Goal: Information Seeking & Learning: Learn about a topic

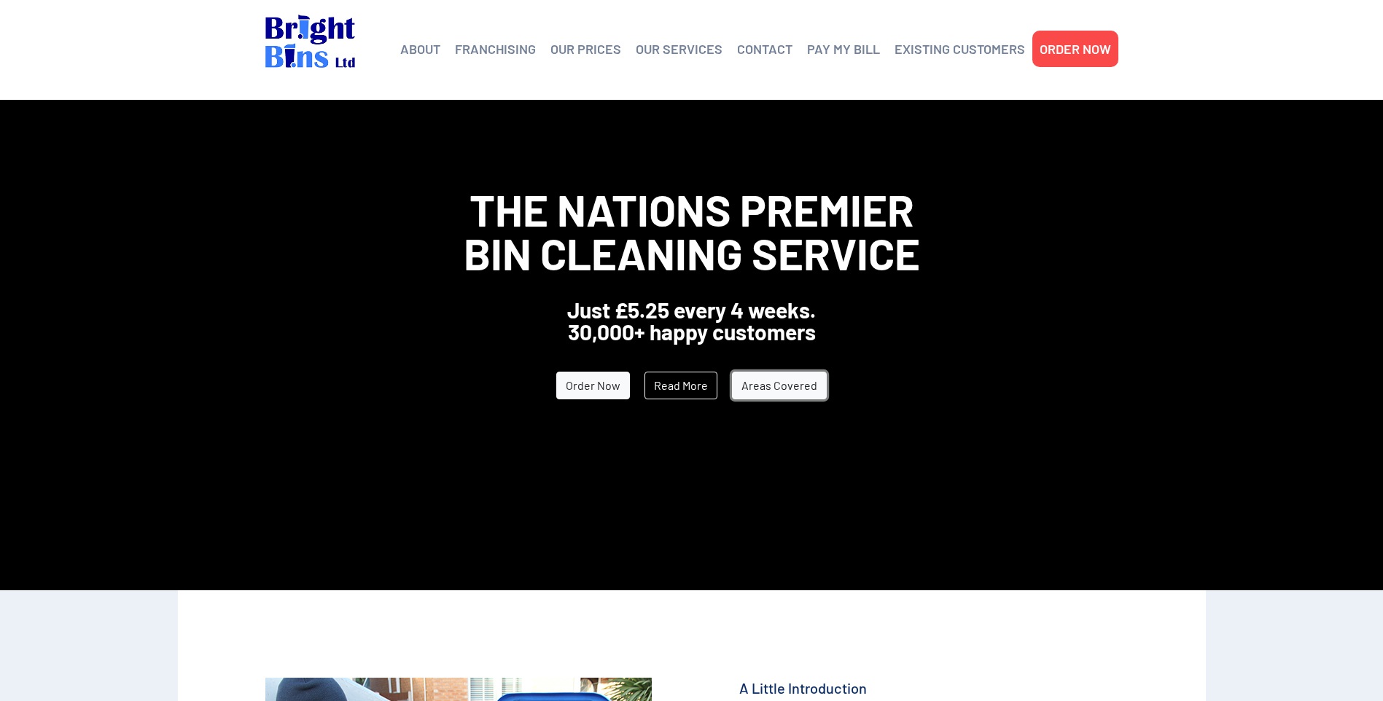
click at [783, 389] on link "Areas Covered" at bounding box center [779, 386] width 95 height 28
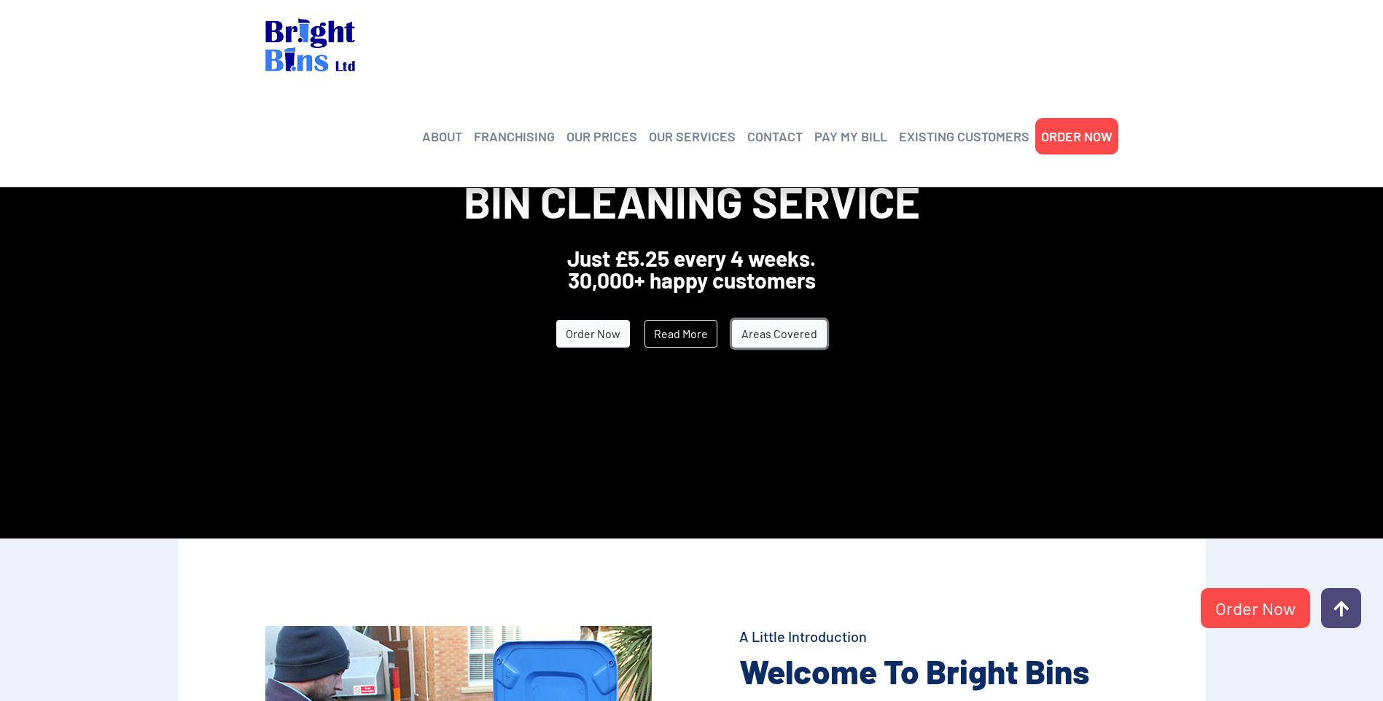
scroll to position [219, 0]
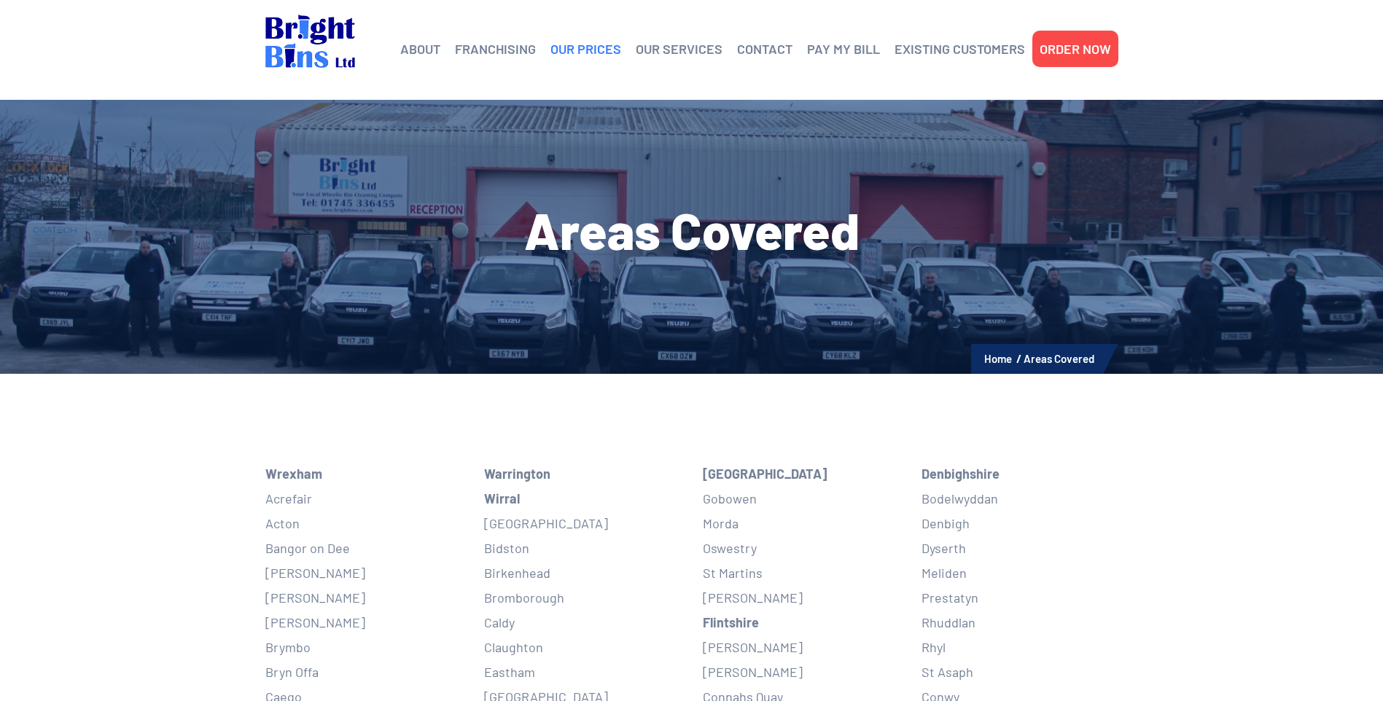
click at [591, 47] on link "OUR PRICES" at bounding box center [585, 49] width 71 height 22
